Goal: Task Accomplishment & Management: Manage account settings

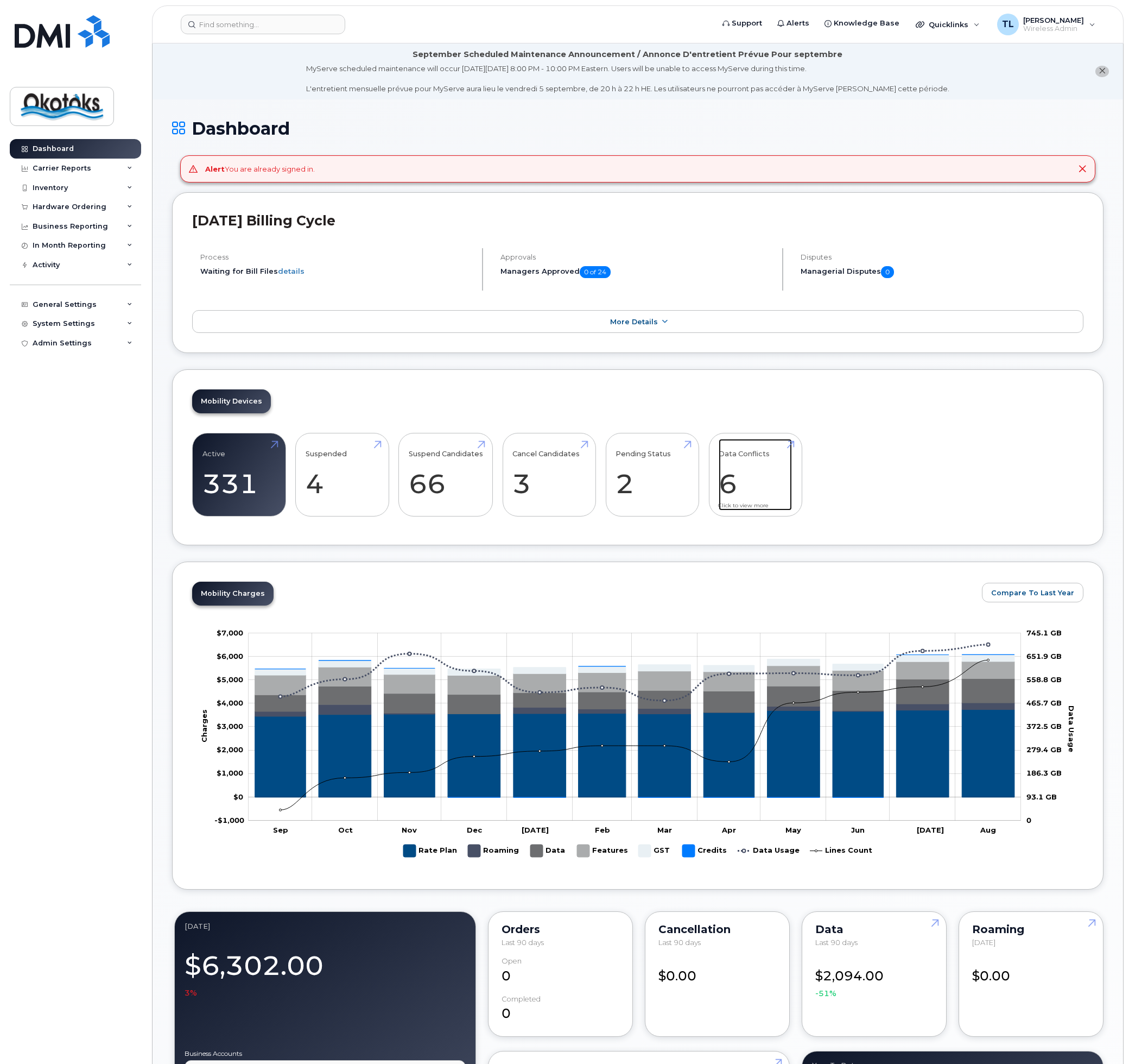
click at [744, 489] on link "Data Conflicts 6" at bounding box center [755, 474] width 73 height 71
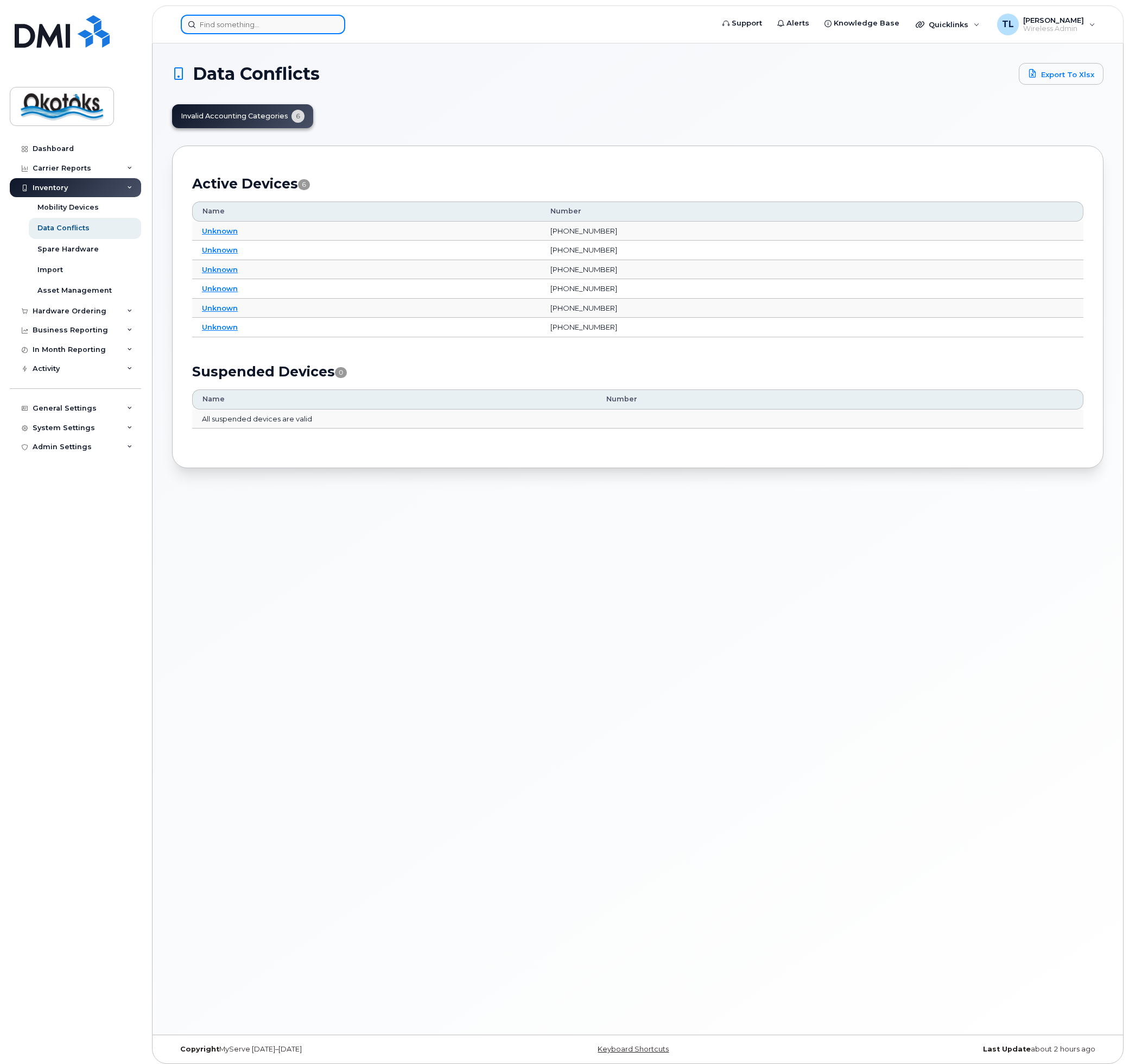
click at [231, 25] on input at bounding box center [263, 25] width 164 height 20
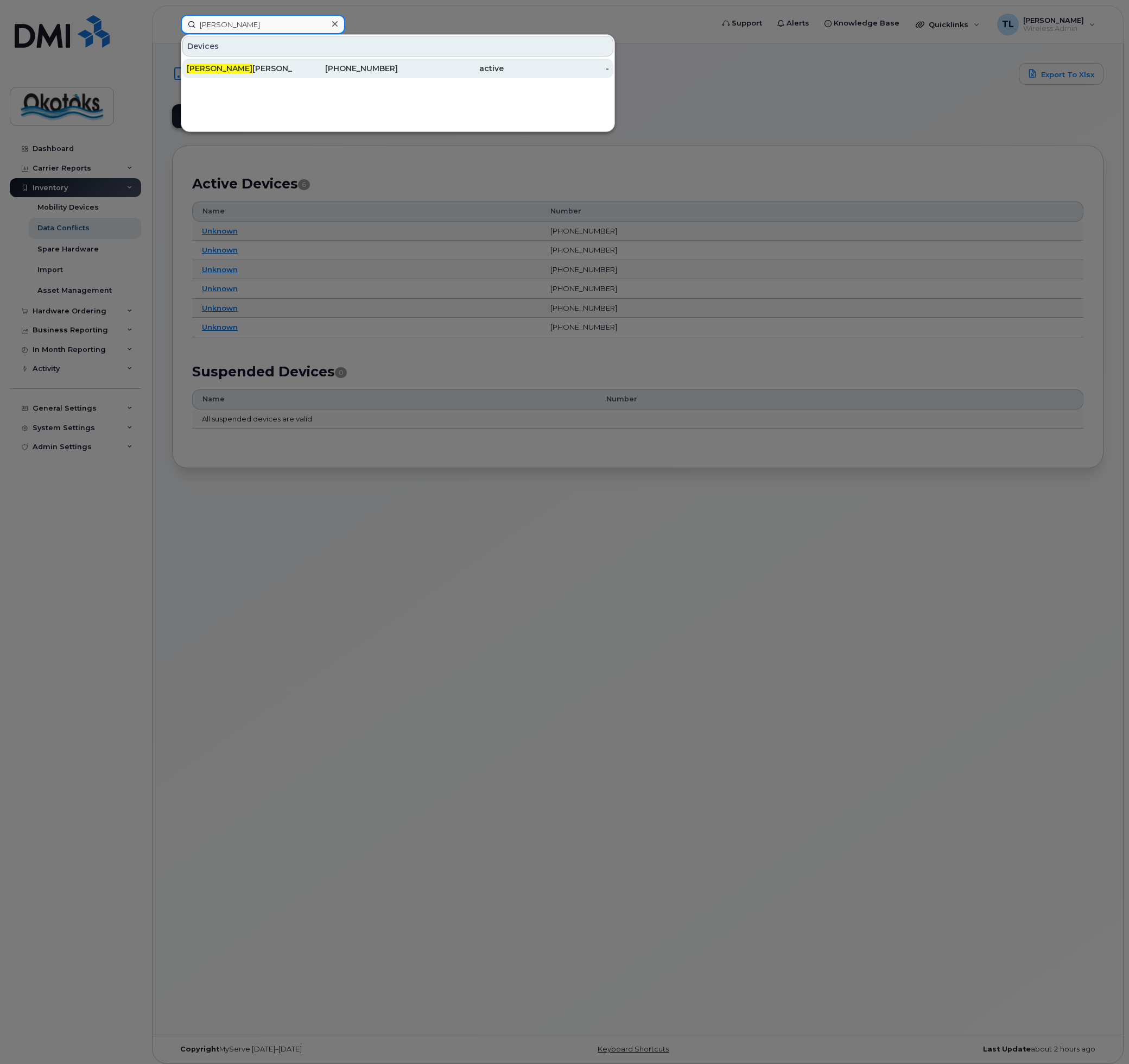
type input "[PERSON_NAME]"
click at [217, 67] on div "[PERSON_NAME]" at bounding box center [240, 69] width 106 height 11
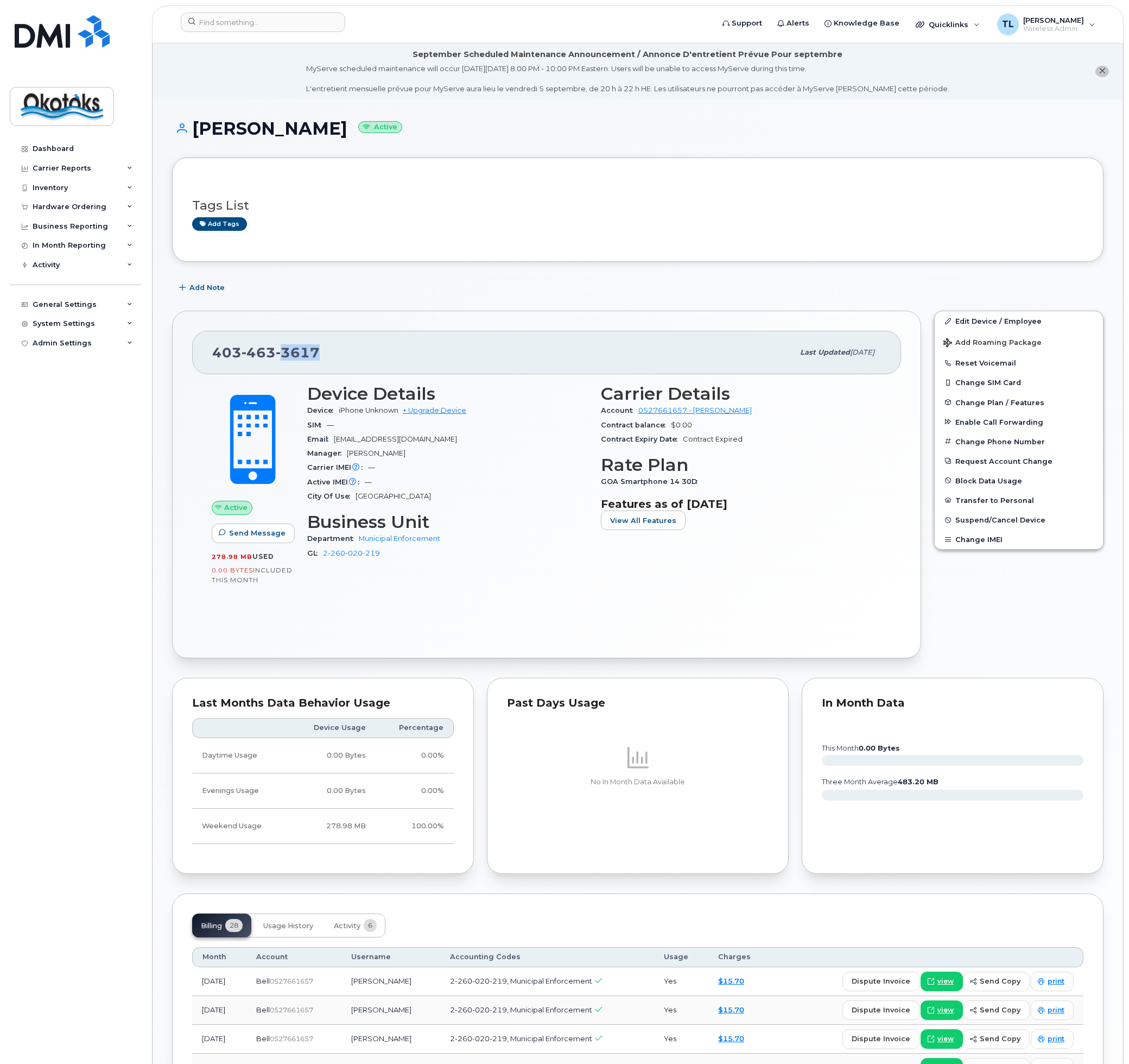
drag, startPoint x: 312, startPoint y: 361, endPoint x: 283, endPoint y: 363, distance: 29.1
click at [283, 363] on div "403 463 3617" at bounding box center [503, 353] width 581 height 23
copy span "3617"
click at [269, 24] on input at bounding box center [263, 23] width 164 height 20
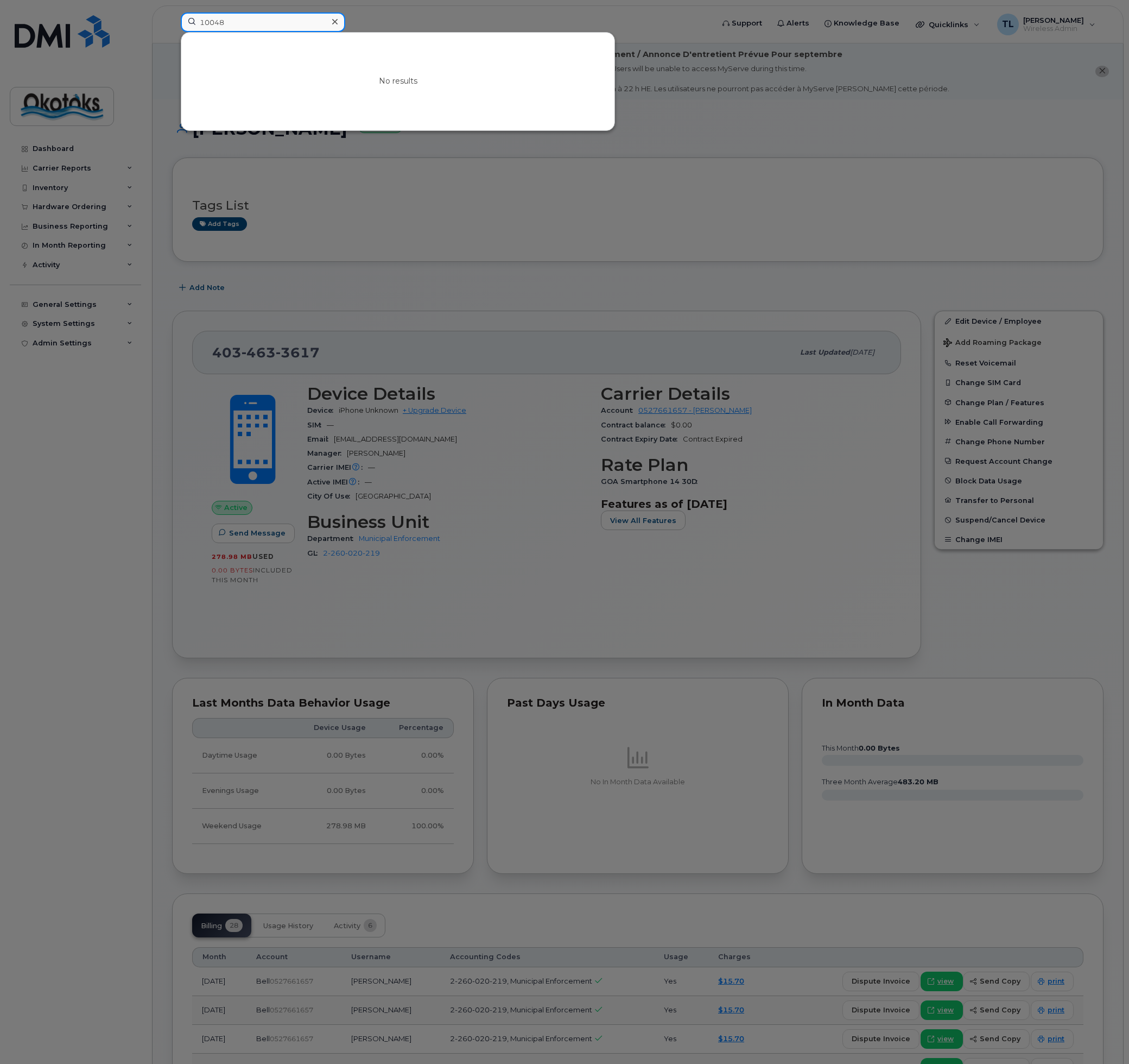
drag, startPoint x: 214, startPoint y: 20, endPoint x: 194, endPoint y: 23, distance: 20.2
click at [194, 23] on input "10048" at bounding box center [263, 23] width 164 height 20
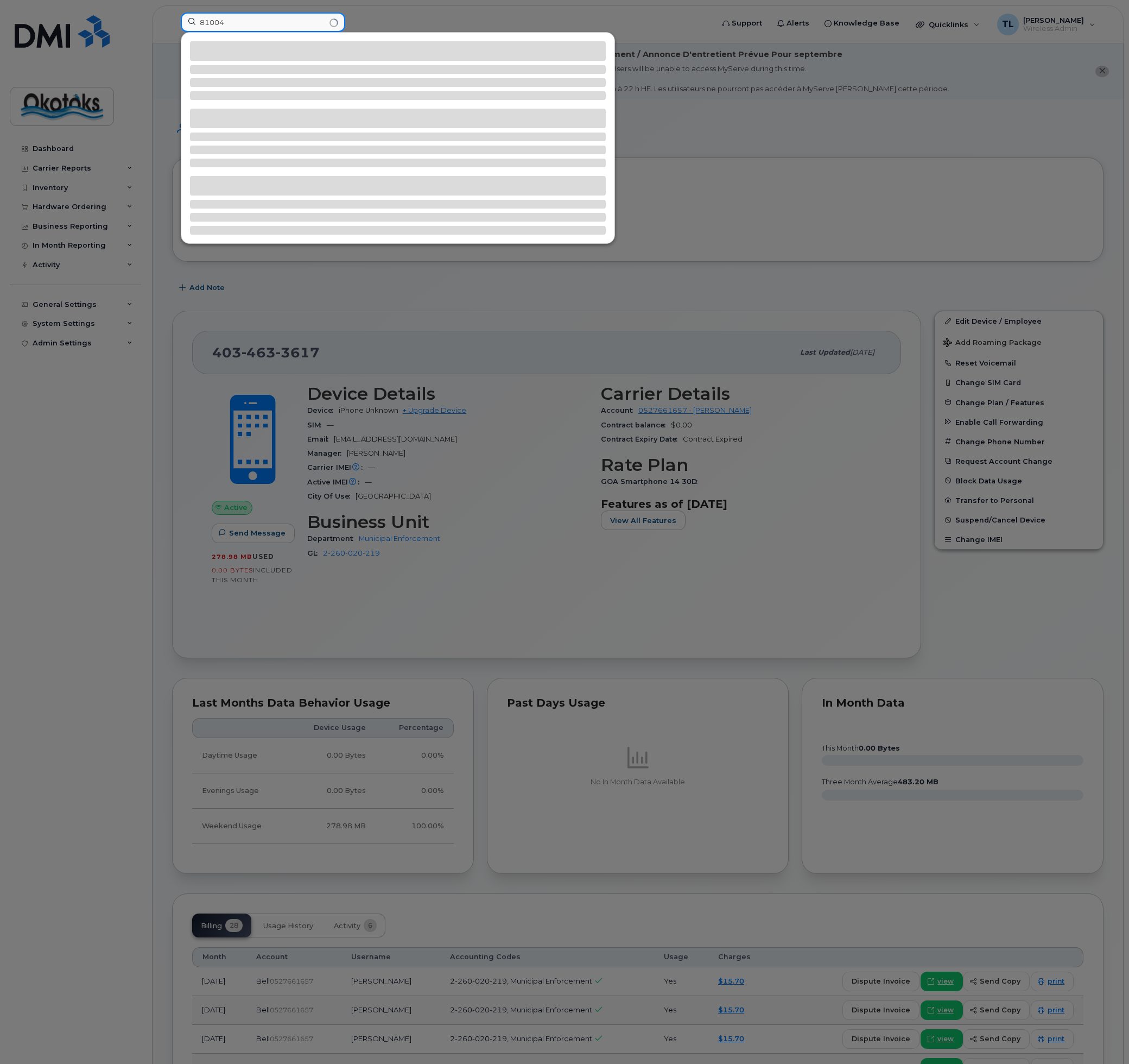
type input "810048"
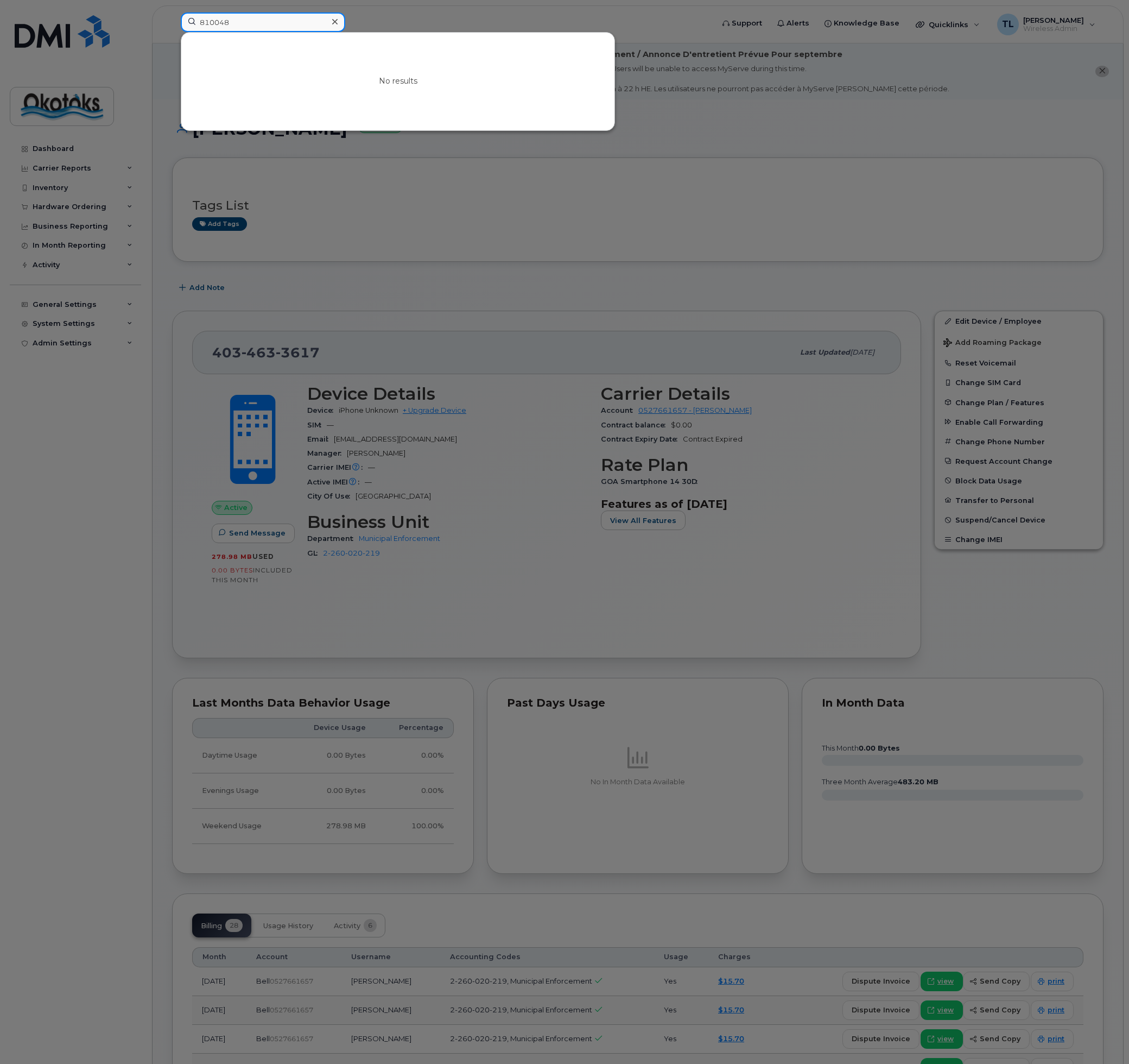
drag, startPoint x: 237, startPoint y: 18, endPoint x: 180, endPoint y: 25, distance: 57.4
click at [183, 24] on input "810048" at bounding box center [263, 23] width 164 height 20
click at [235, 20] on input at bounding box center [263, 23] width 164 height 20
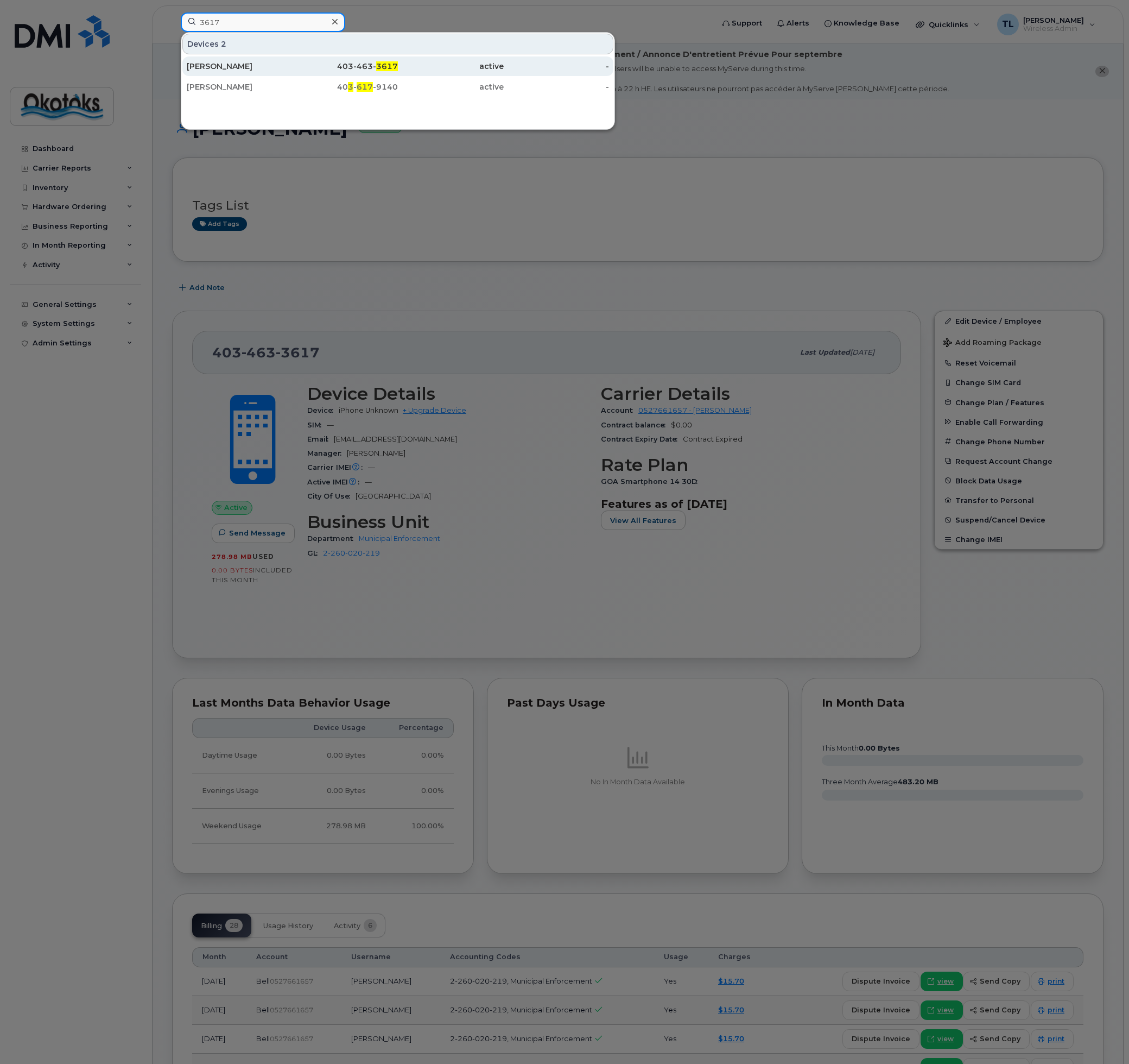
type input "3617"
click at [210, 62] on div "Ilona Mikolajewski" at bounding box center [240, 66] width 106 height 11
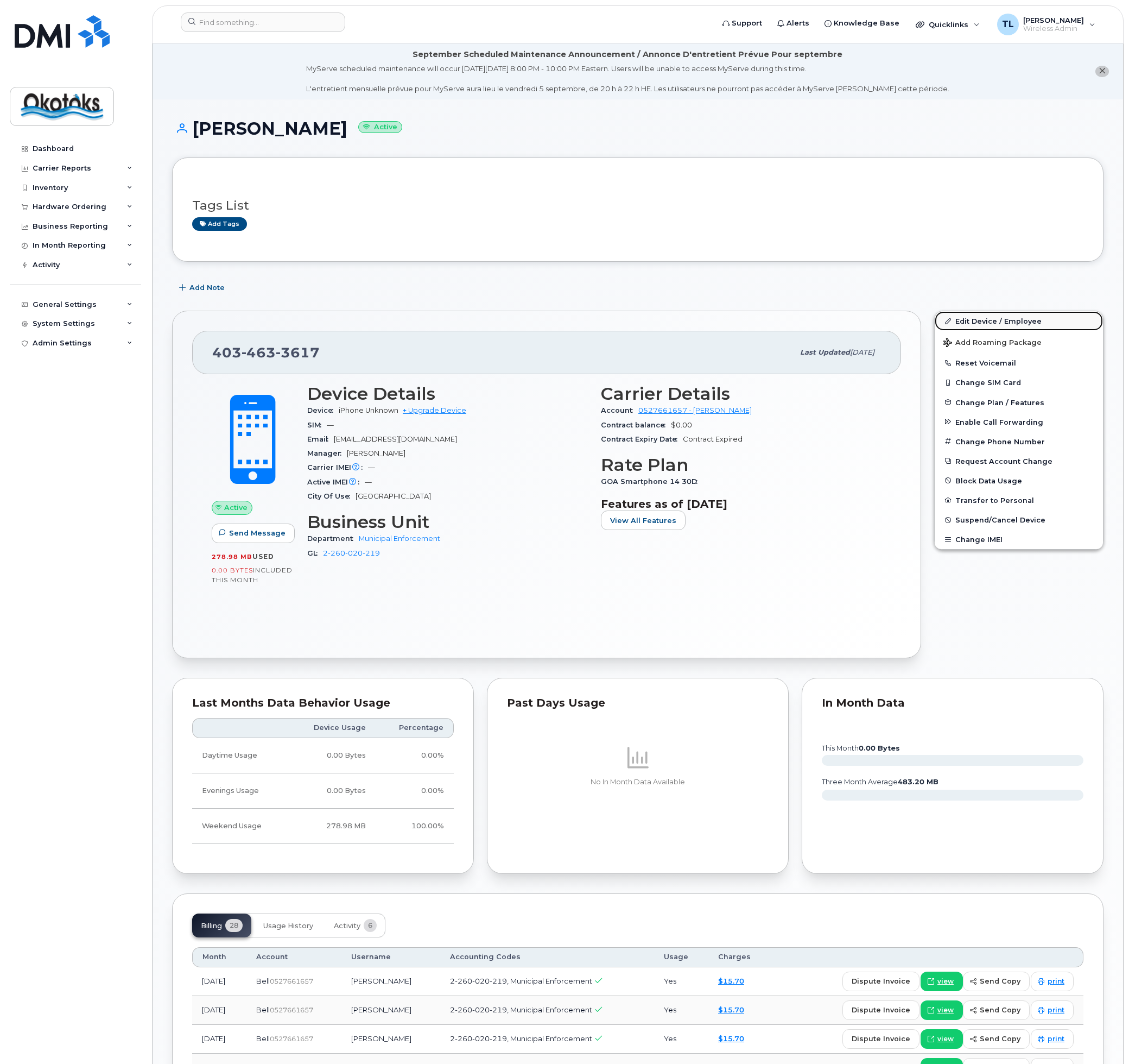
click at [985, 319] on link "Edit Device / Employee" at bounding box center [1019, 321] width 168 height 20
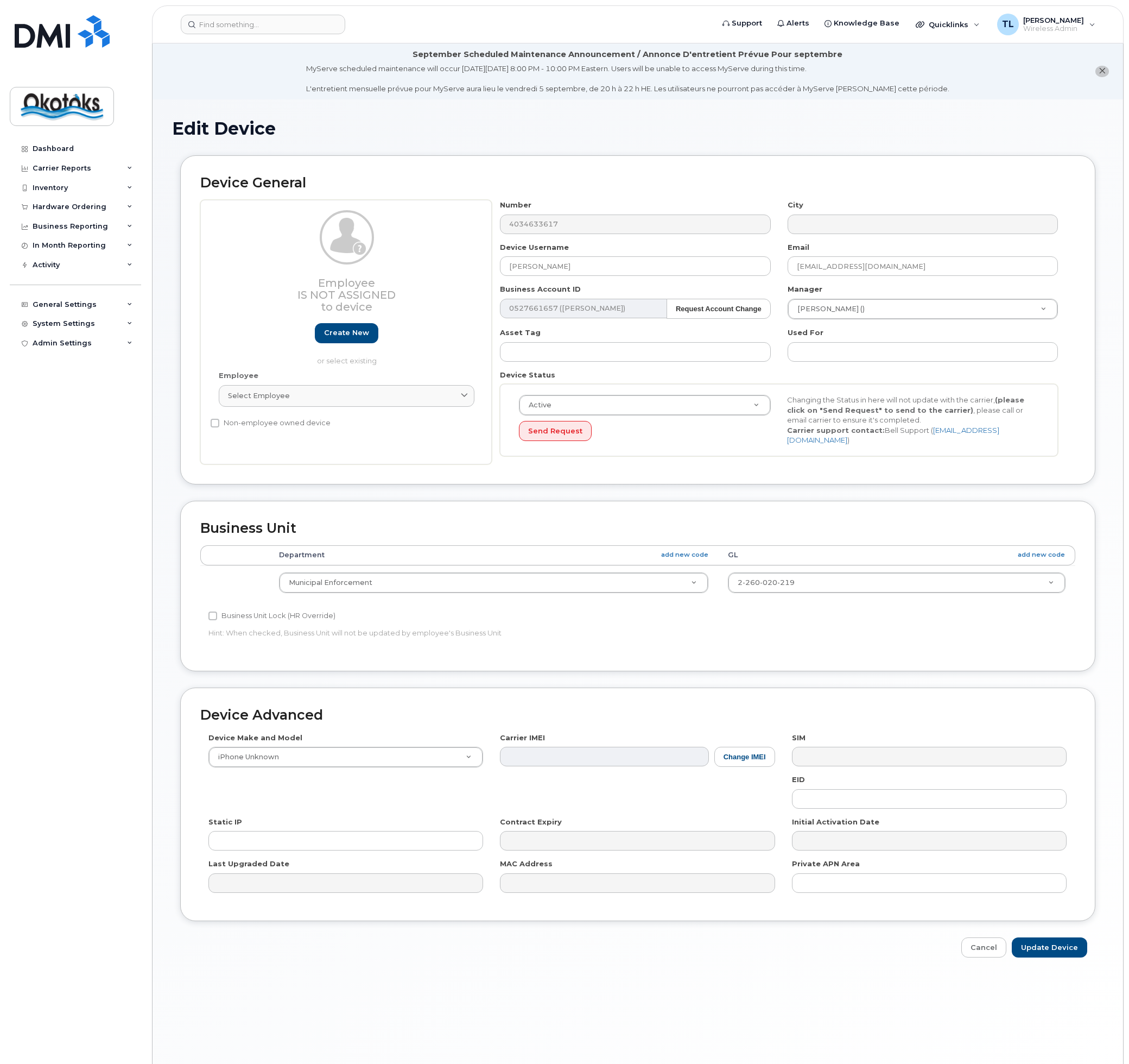
select select "90713"
select select "90722"
drag, startPoint x: 591, startPoint y: 260, endPoint x: 484, endPoint y: 268, distance: 107.3
click at [484, 268] on div "Employee Is not assigned to device Create new or select existing Employee Selec…" at bounding box center [638, 332] width 875 height 264
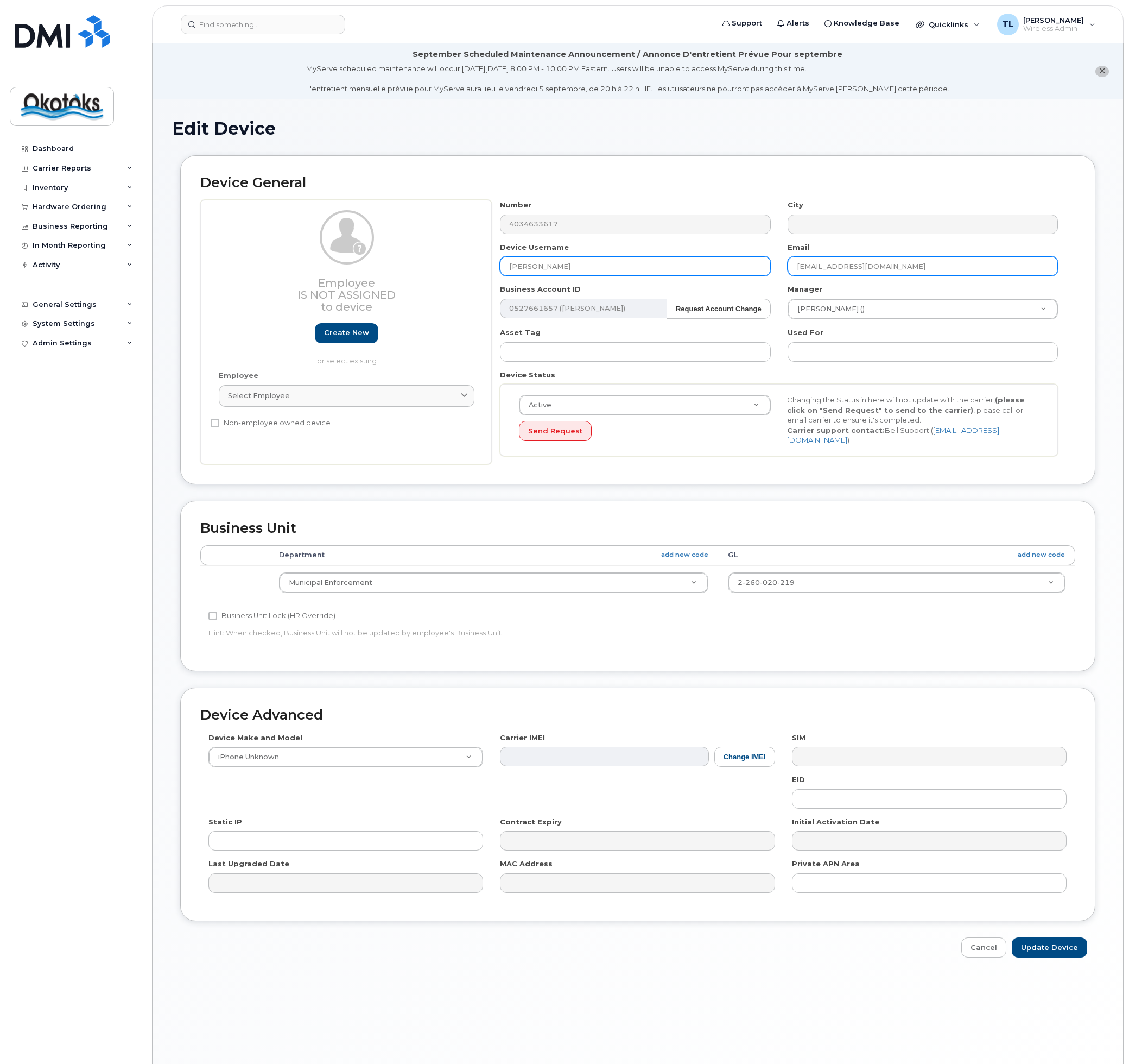
type input "Wyatt Lalande"
drag, startPoint x: 846, startPoint y: 267, endPoint x: 722, endPoint y: 285, distance: 125.3
click at [738, 275] on div "Number 4034633617 City Device Username Wyatt Lalande Email imikolajewski@okotok…" at bounding box center [779, 332] width 575 height 264
type input "wlalane@okotoks.ca"
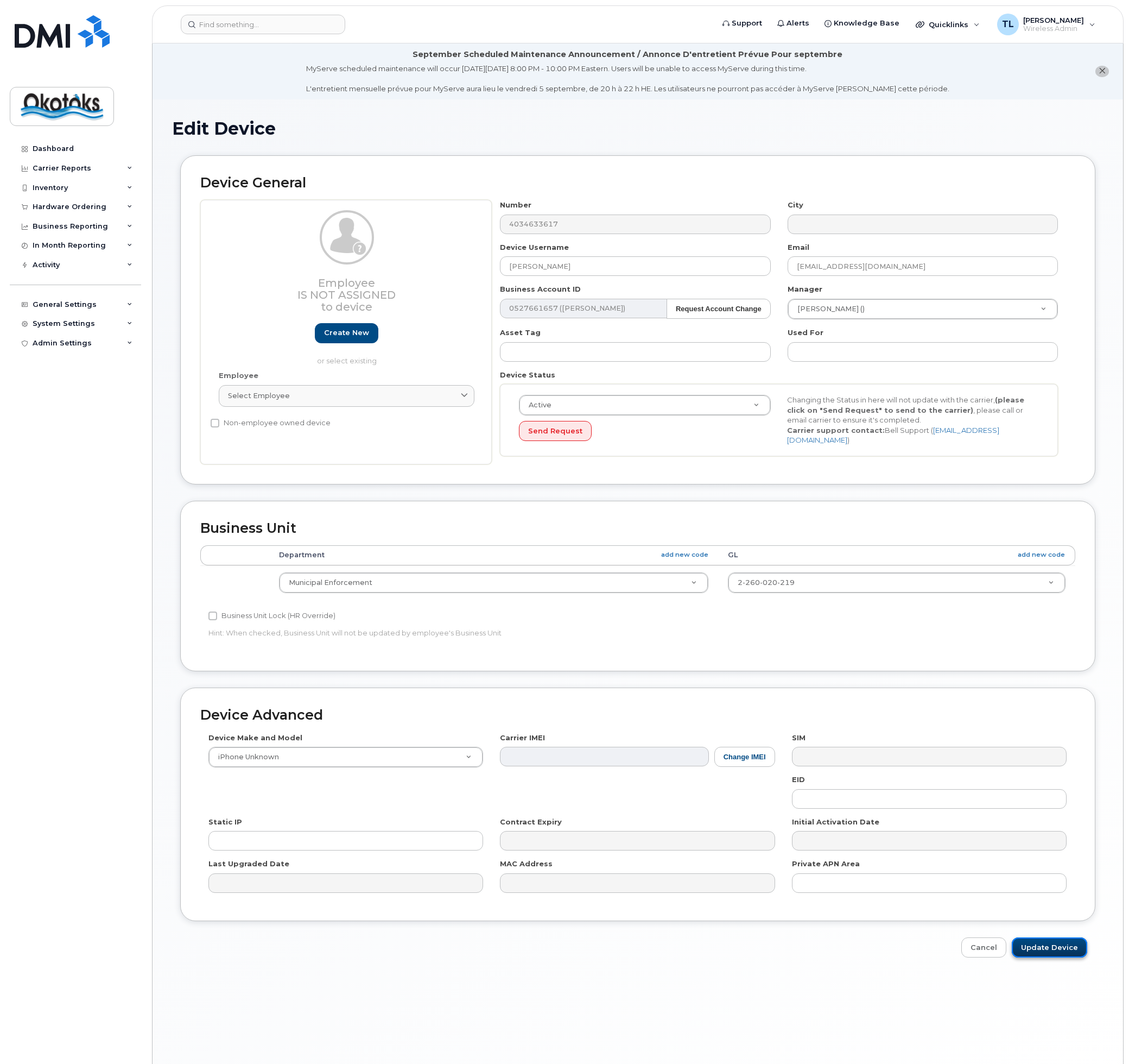
click at [1051, 943] on input "Update Device" at bounding box center [1049, 947] width 75 height 20
type input "Saving..."
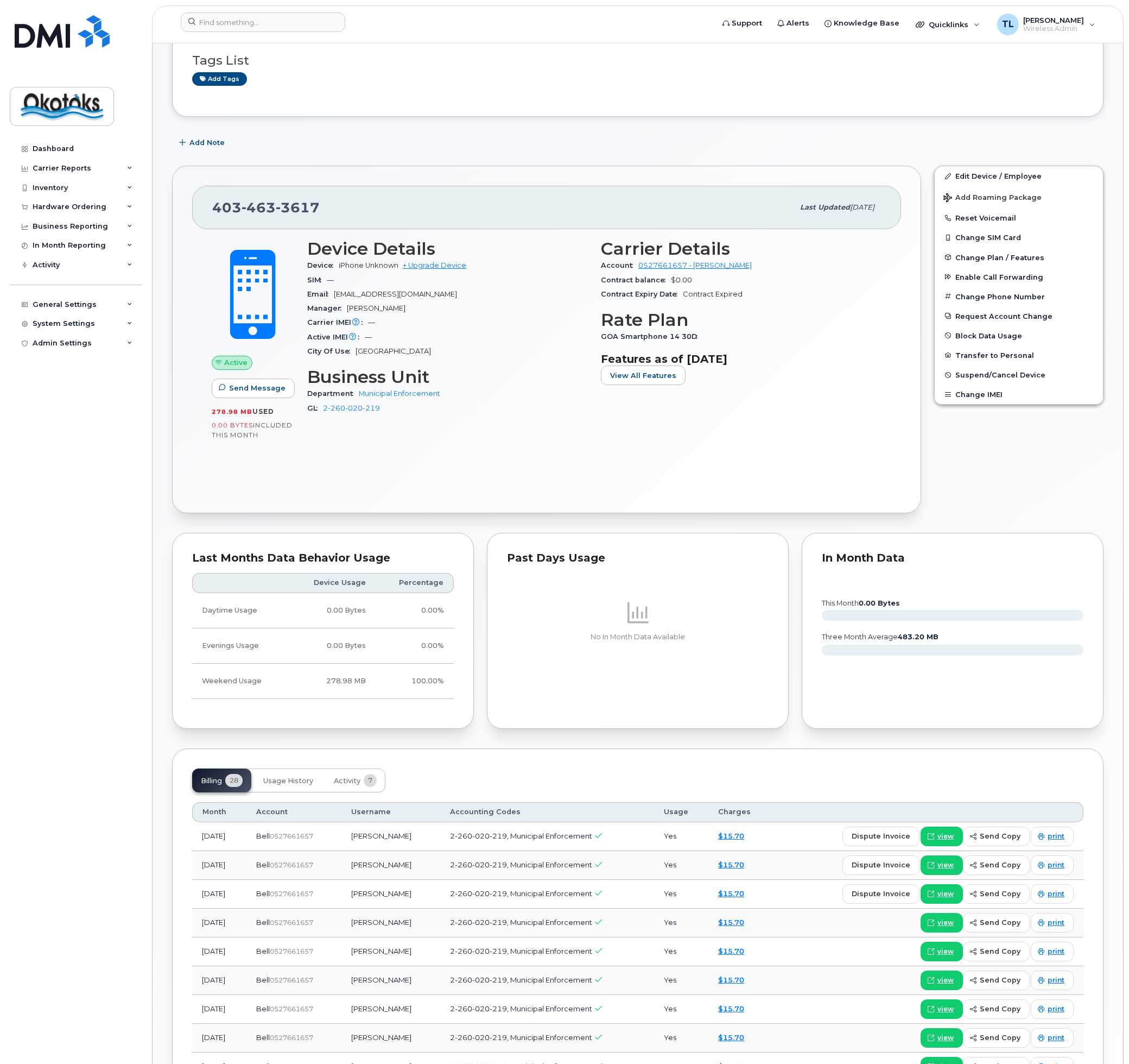
scroll to position [217, 0]
